Goal: Find specific page/section

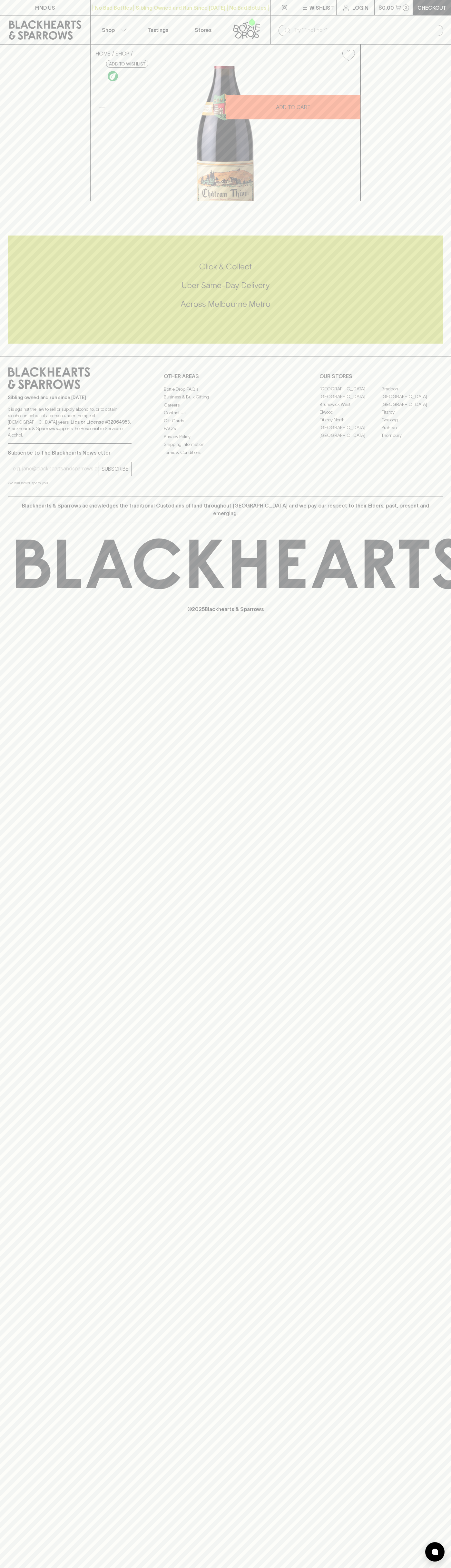
click at [393, 32] on input "text" at bounding box center [366, 30] width 144 height 11
click at [442, 380] on p "OUR STORES" at bounding box center [381, 376] width 124 height 7
click at [113, 1567] on html "FIND US | No Bad Bottles | Sibling Owned and Run Since 2006 | No Bad Bottles | …" at bounding box center [225, 784] width 451 height 1568
click at [15, 389] on icon at bounding box center [49, 378] width 83 height 22
